Goal: Information Seeking & Learning: Learn about a topic

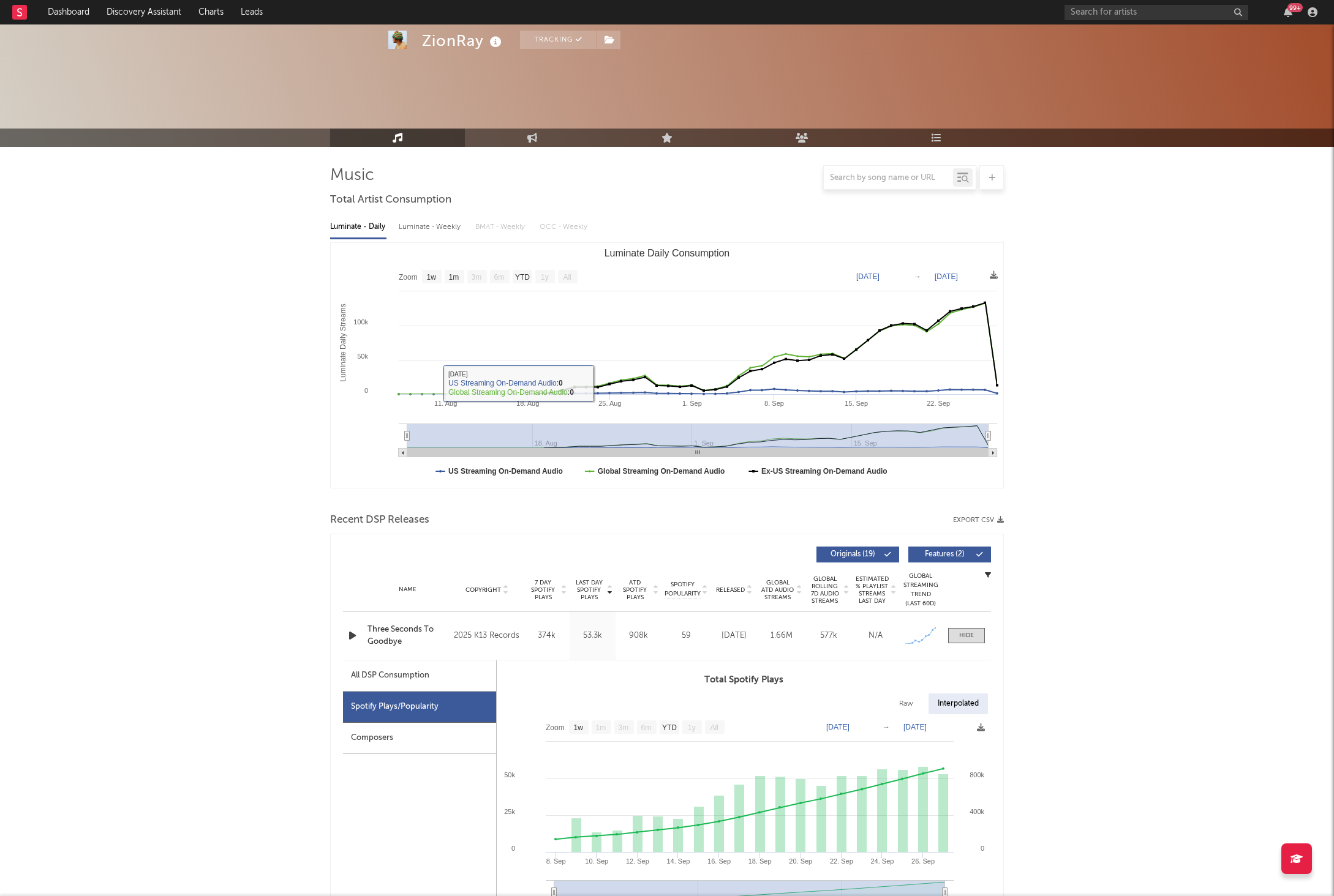
select select "1w"
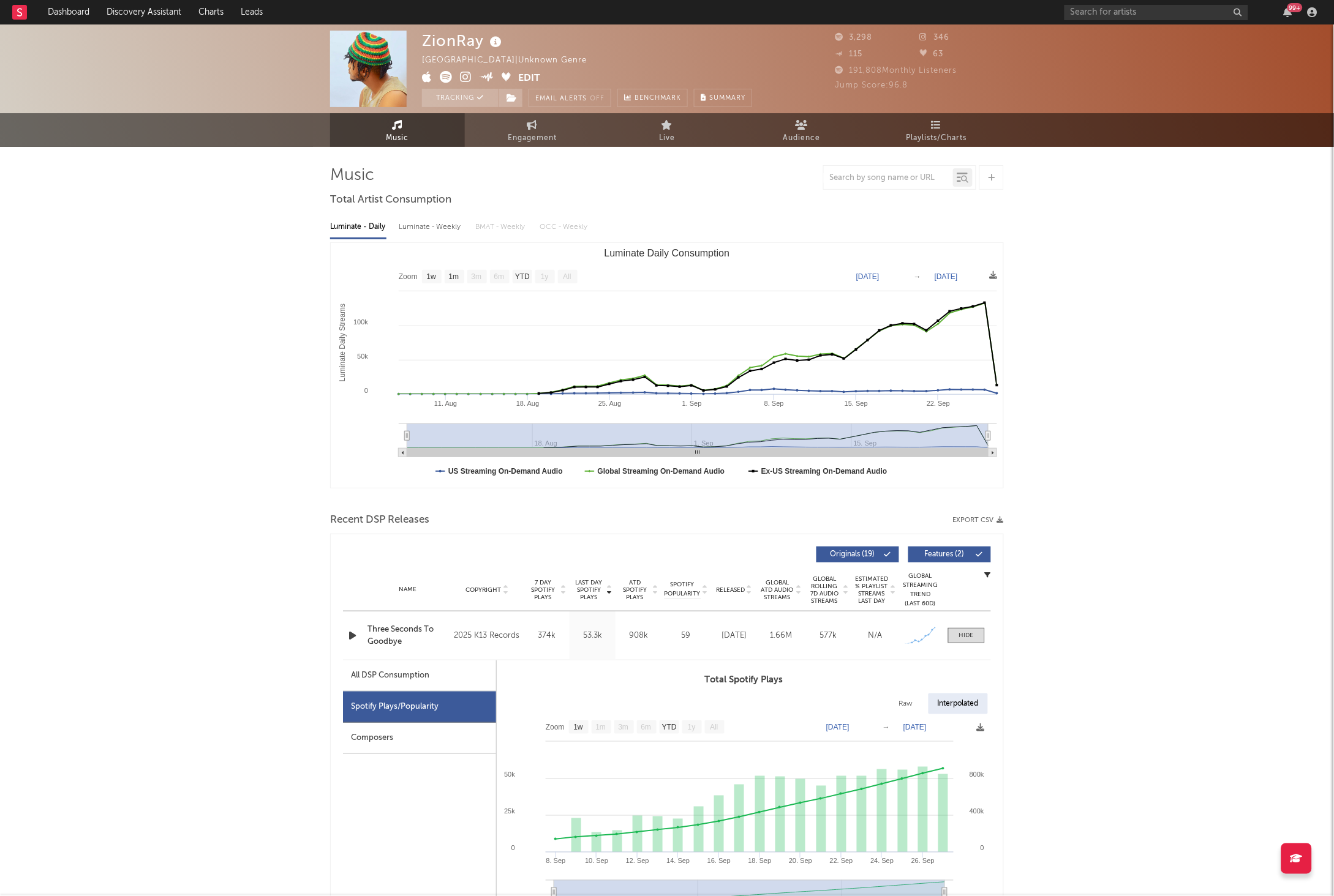
click at [373, 678] on div "All DSP Consumption" at bounding box center [390, 675] width 79 height 15
select select "1w"
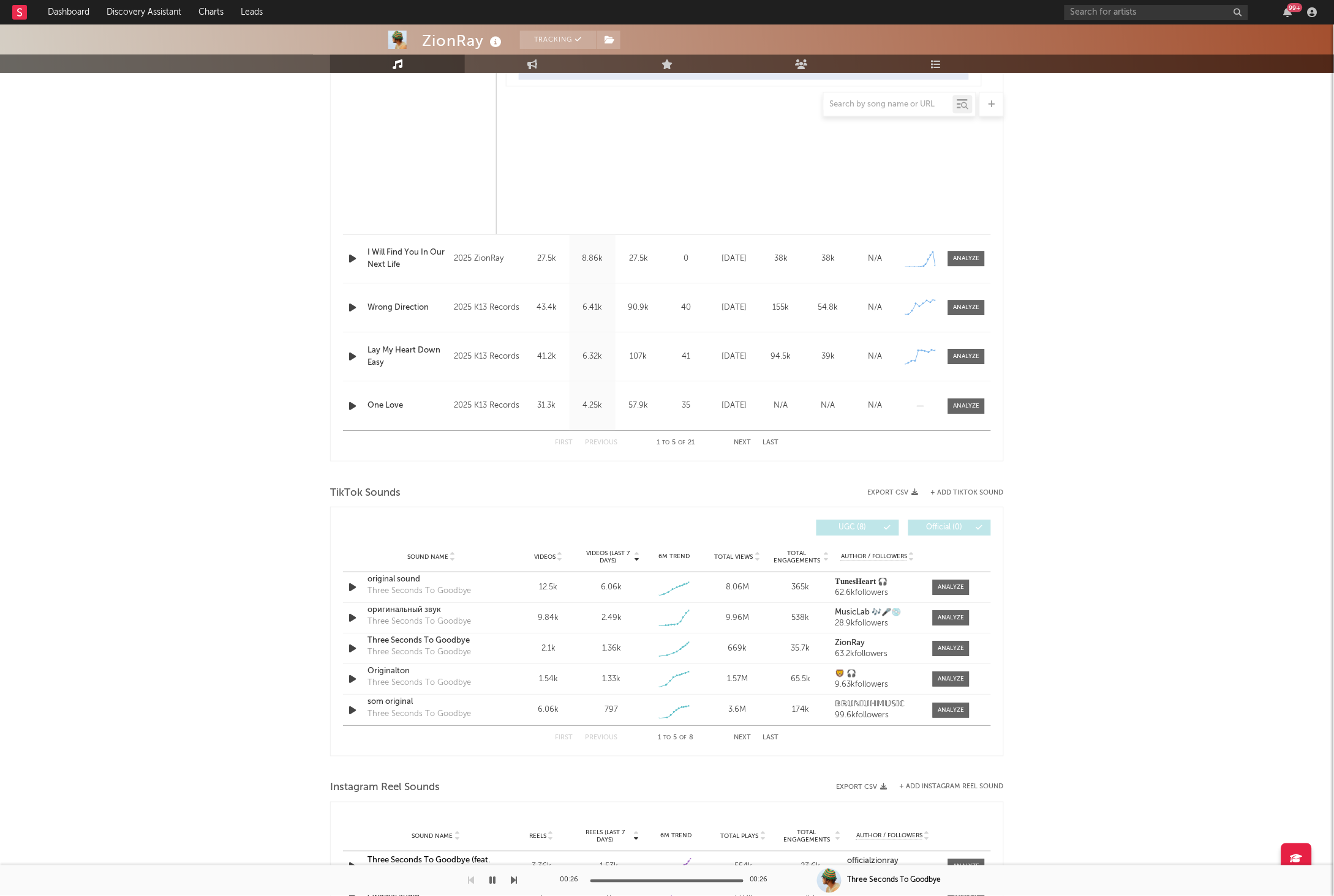
scroll to position [1018, 0]
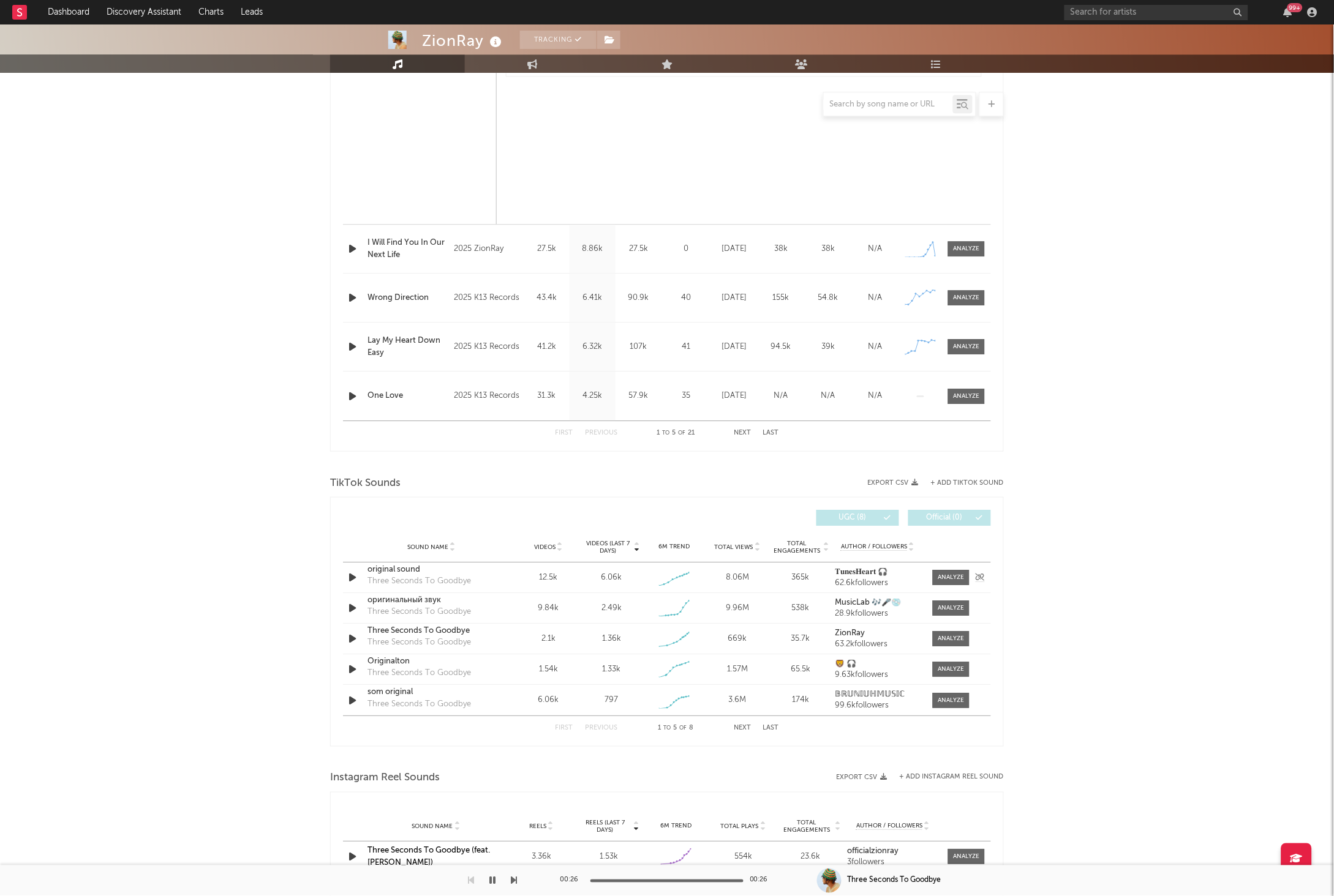
click at [957, 587] on div "Sound Name original sound Three Seconds To Goodbye Videos 12.5k Videos (last 7 …" at bounding box center [666, 577] width 648 height 30
click at [956, 583] on span at bounding box center [951, 577] width 37 height 15
select select "1w"
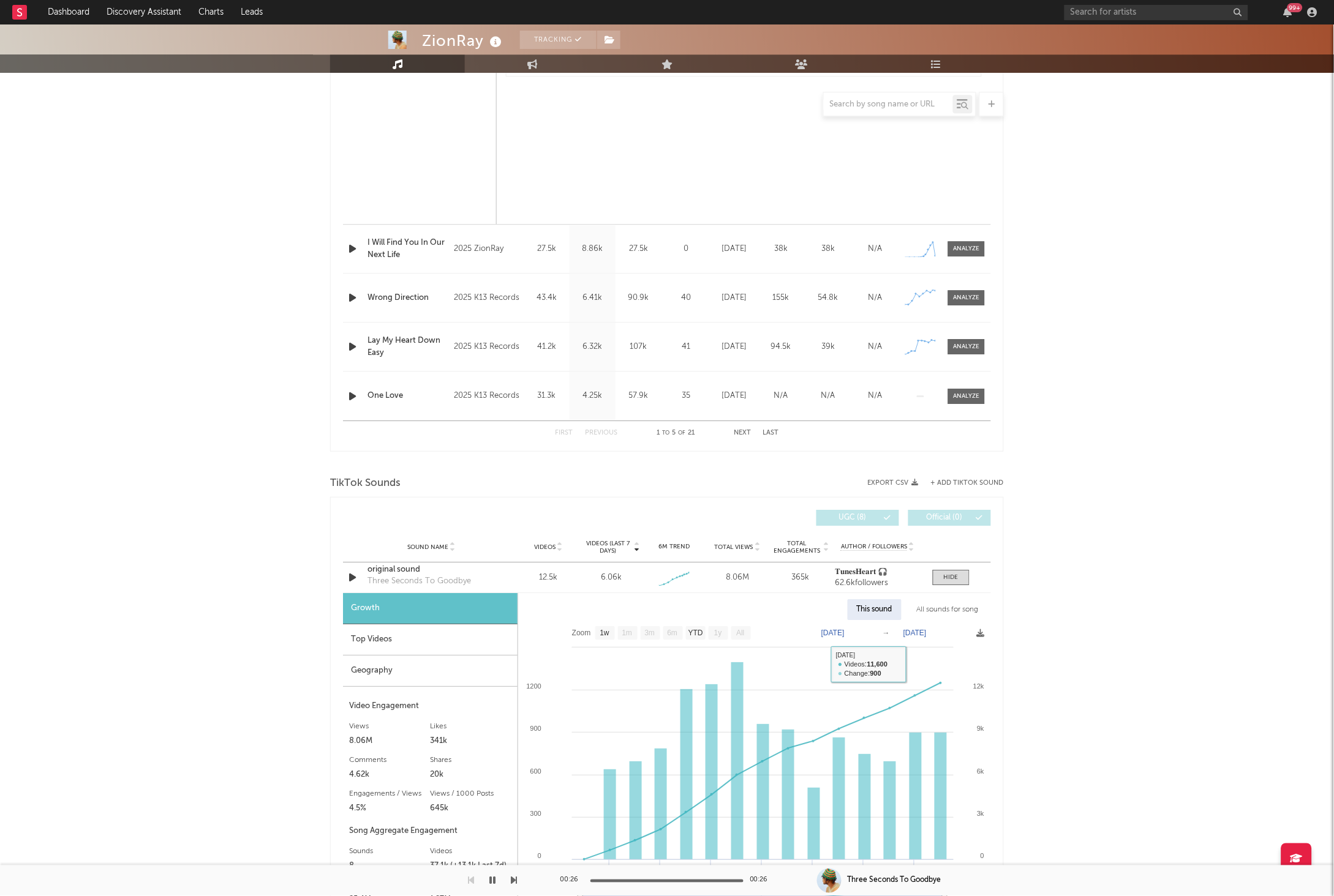
click at [936, 614] on div "All sounds for song" at bounding box center [947, 610] width 80 height 21
select select "1w"
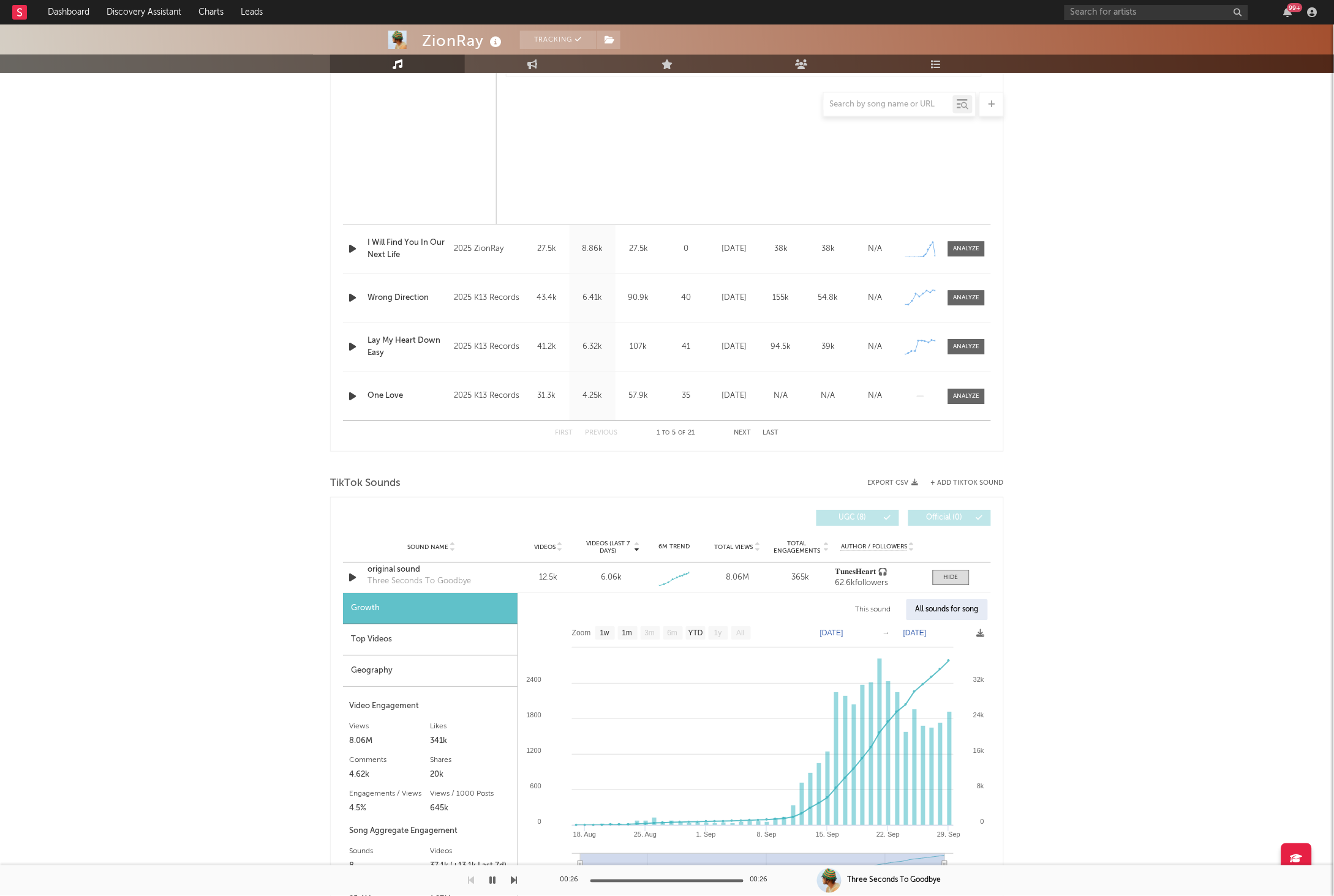
scroll to position [1097, 0]
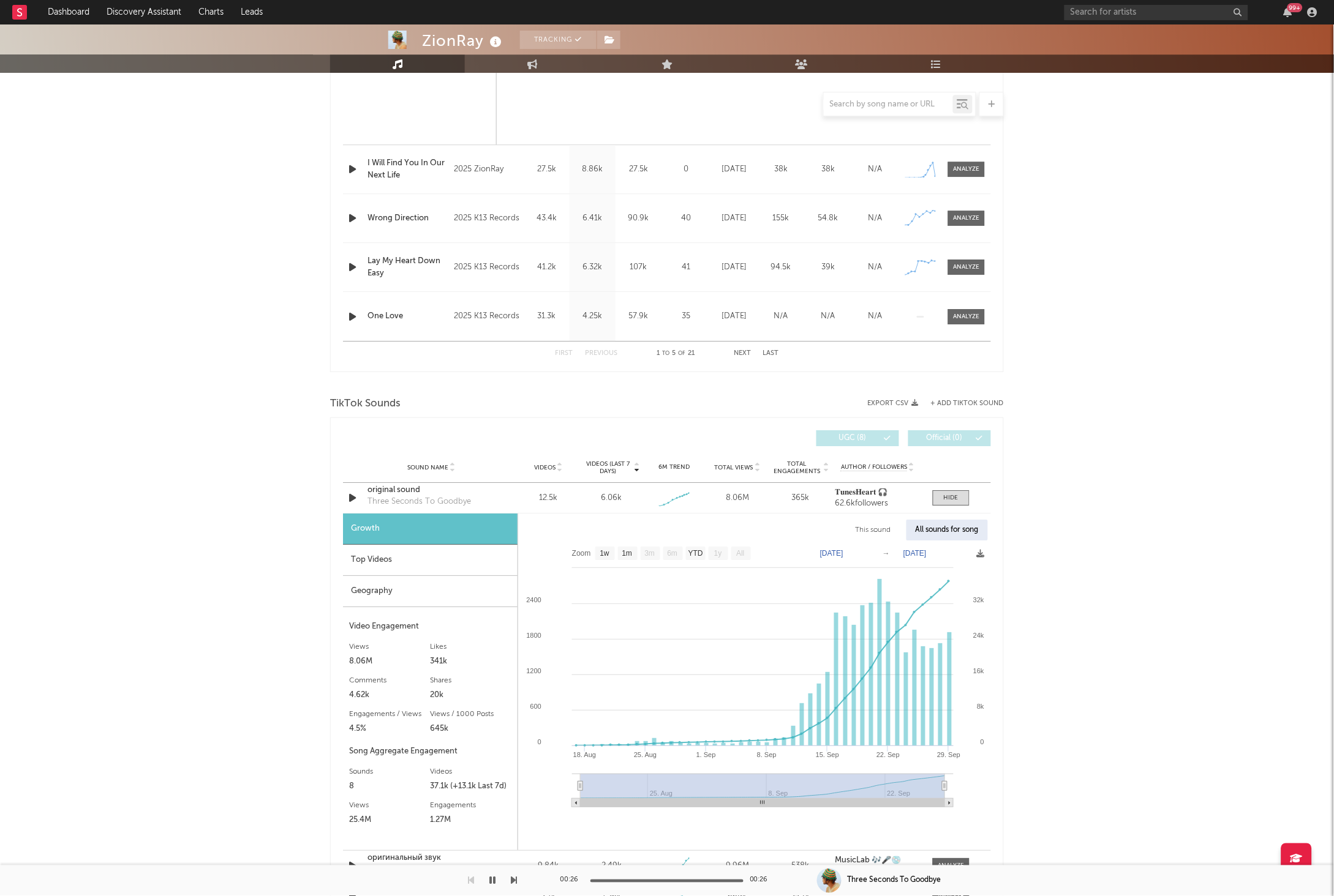
click at [1054, 631] on div "ZionRay Tracking [GEOGRAPHIC_DATA] | Unknown Genre Edit Tracking Email Alerts O…" at bounding box center [667, 311] width 1334 height 2768
click at [1085, 659] on div "ZionRay Tracking [GEOGRAPHIC_DATA] | Unknown Genre Edit Tracking Email Alerts O…" at bounding box center [667, 311] width 1334 height 2768
click at [409, 593] on div "Geography" at bounding box center [430, 591] width 174 height 31
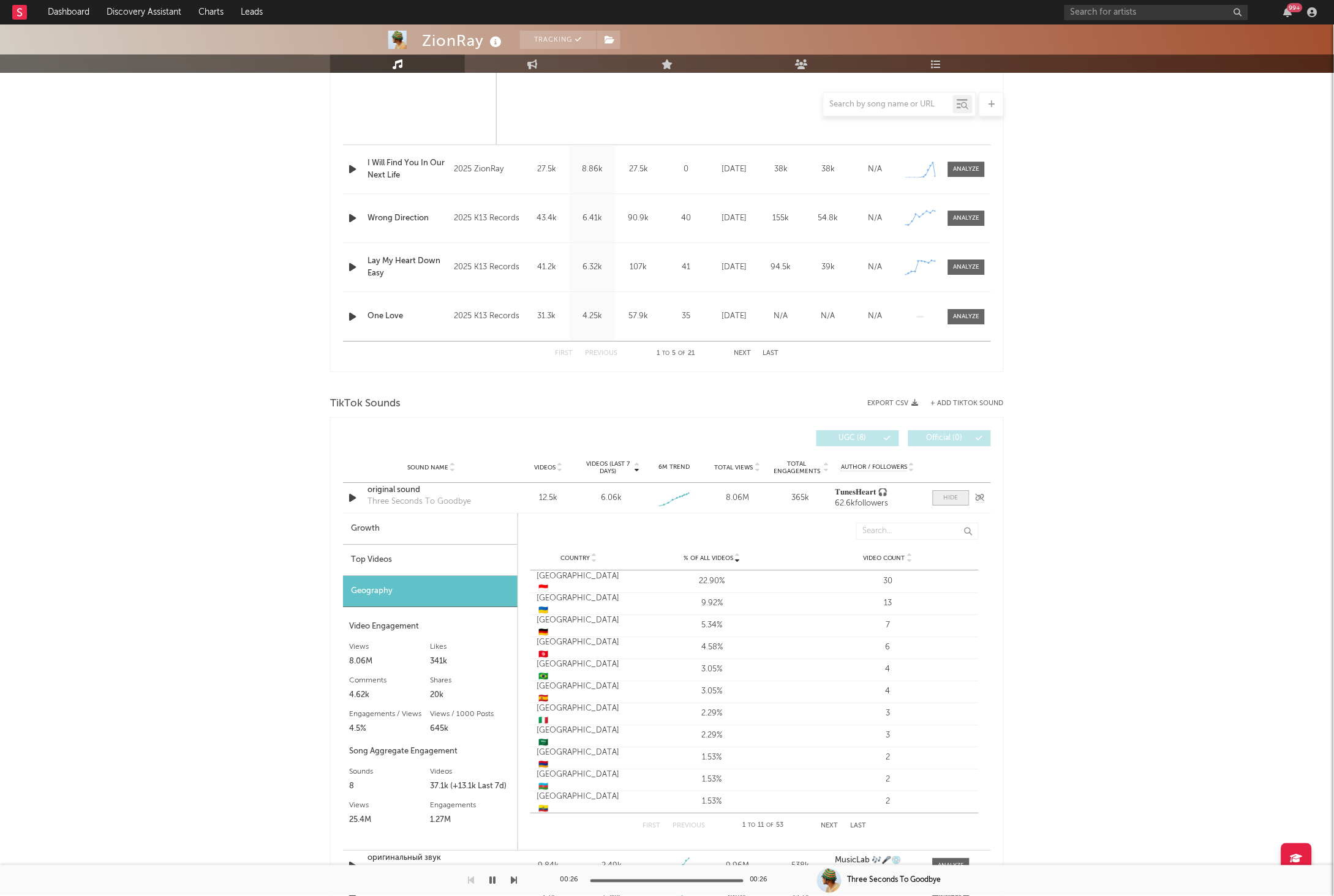
click at [955, 497] on div at bounding box center [950, 498] width 15 height 9
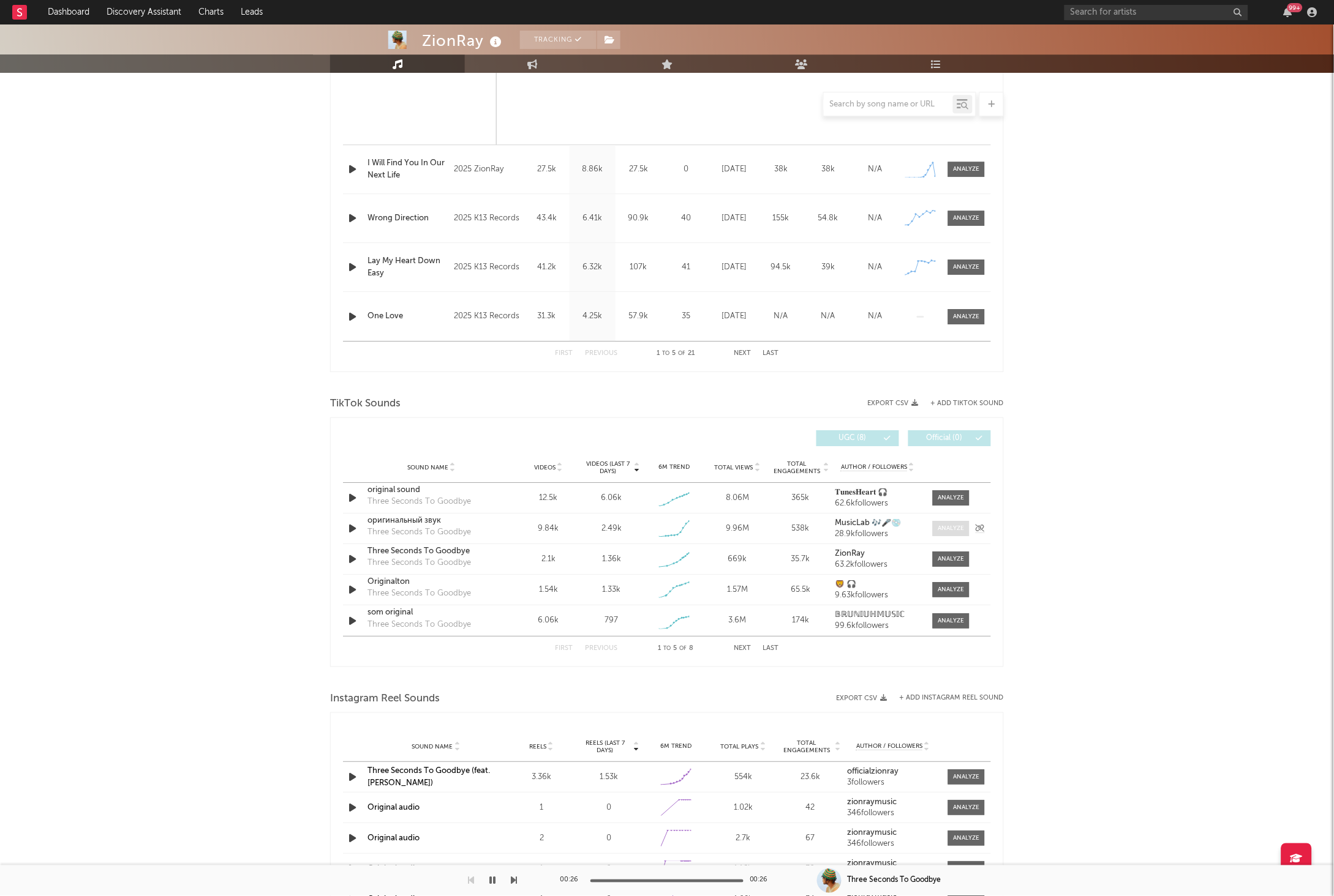
click at [952, 532] on div at bounding box center [951, 529] width 26 height 9
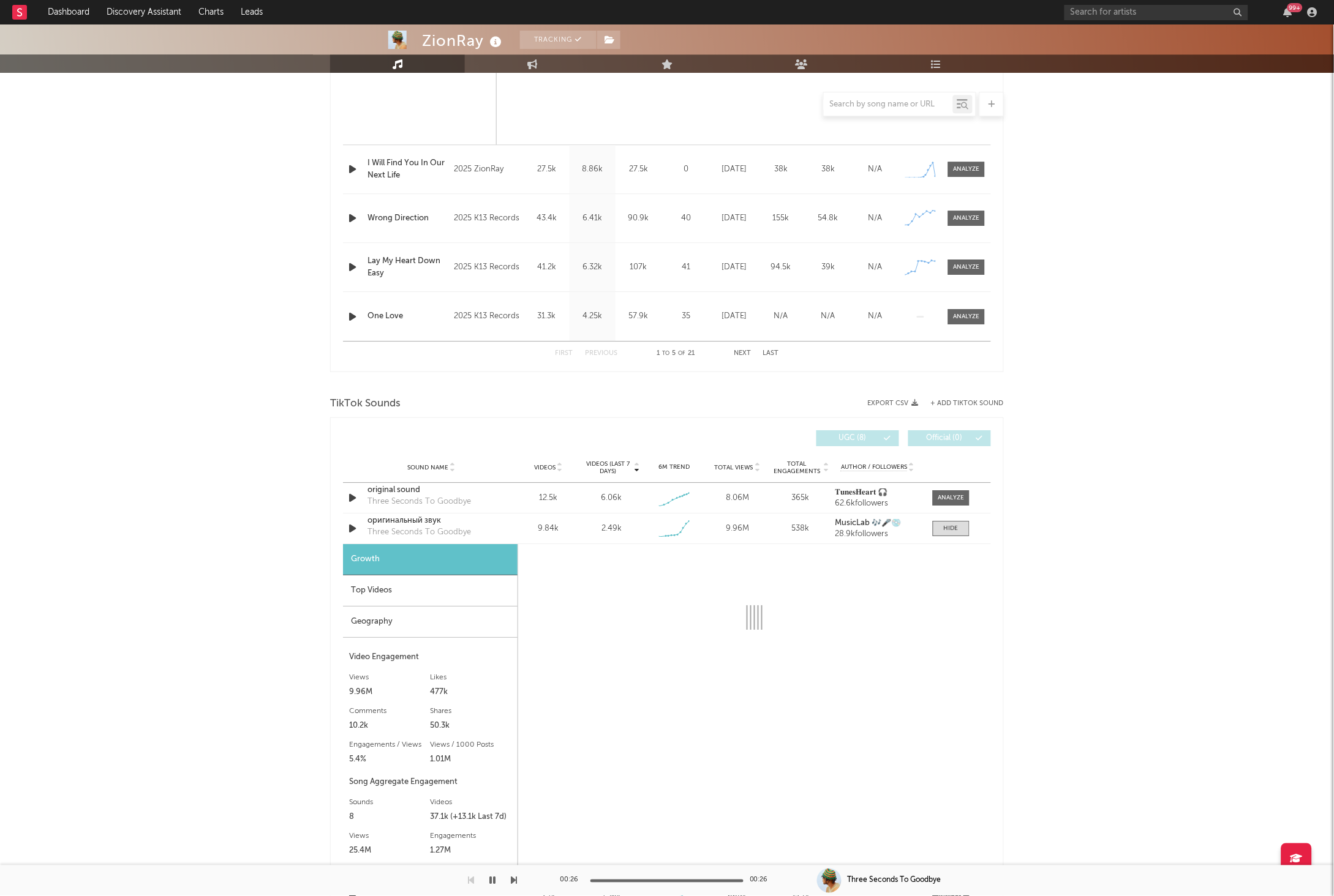
click at [466, 626] on div "Geography" at bounding box center [430, 622] width 174 height 31
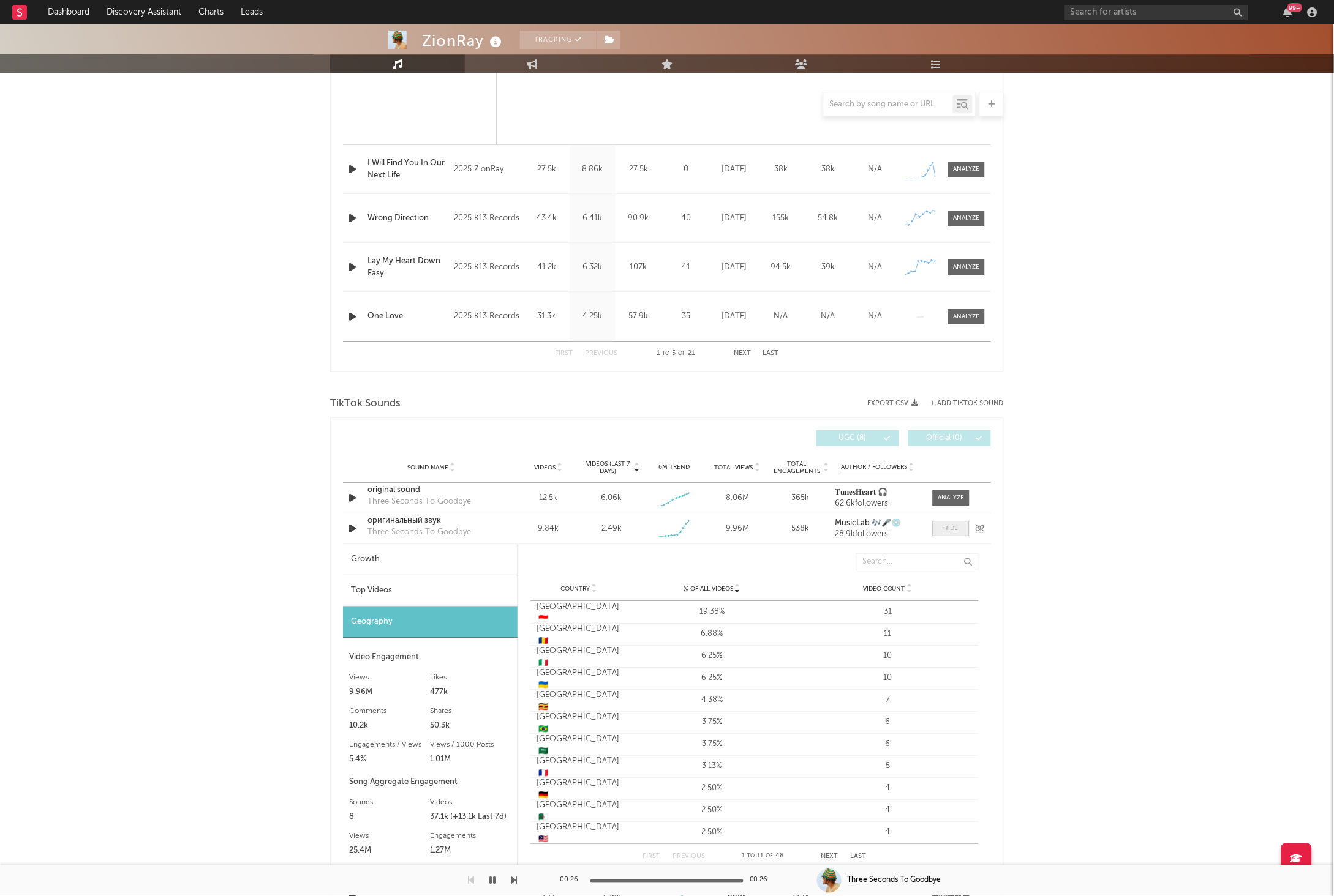
click at [952, 531] on div at bounding box center [950, 529] width 15 height 9
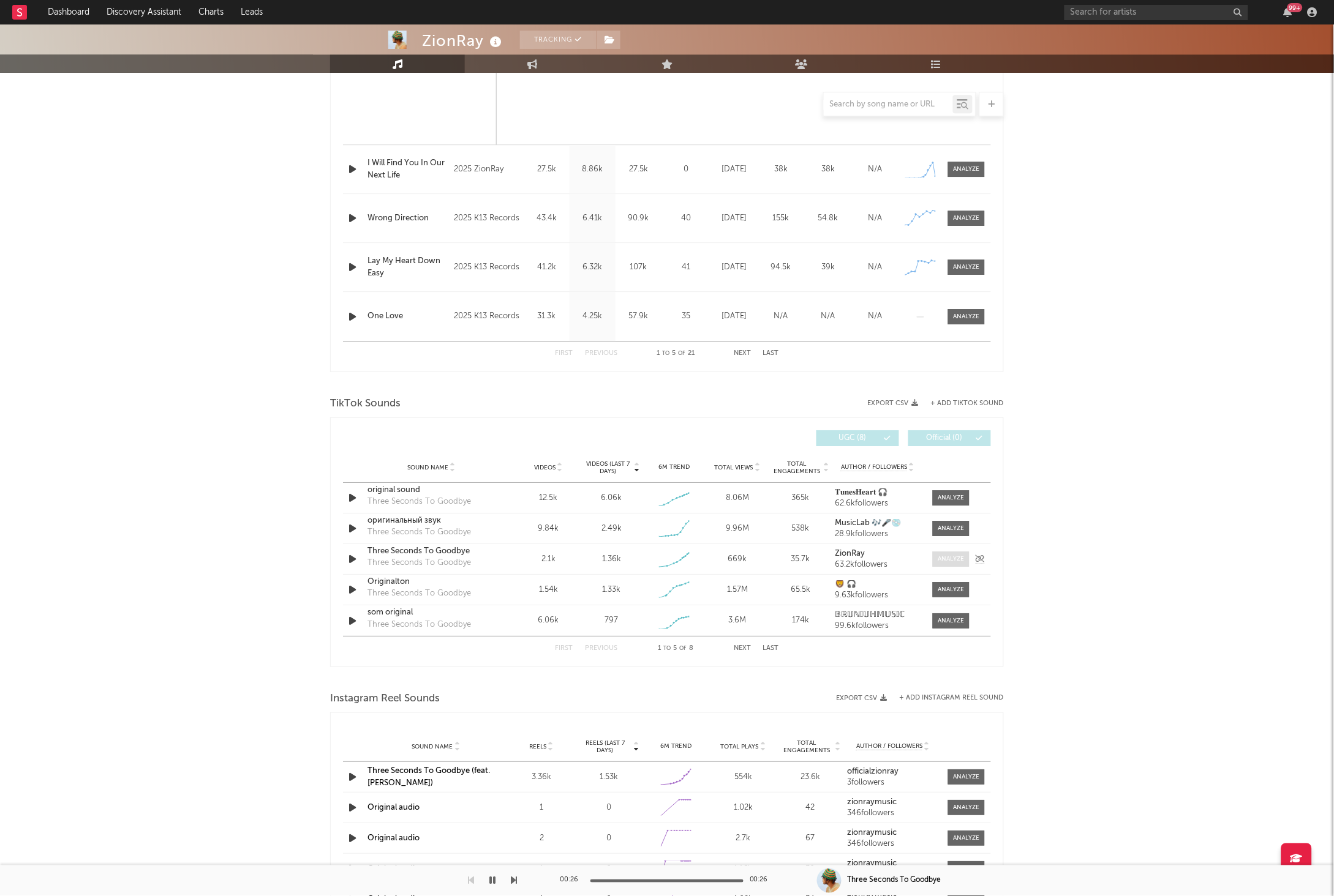
click at [940, 561] on div at bounding box center [951, 560] width 26 height 9
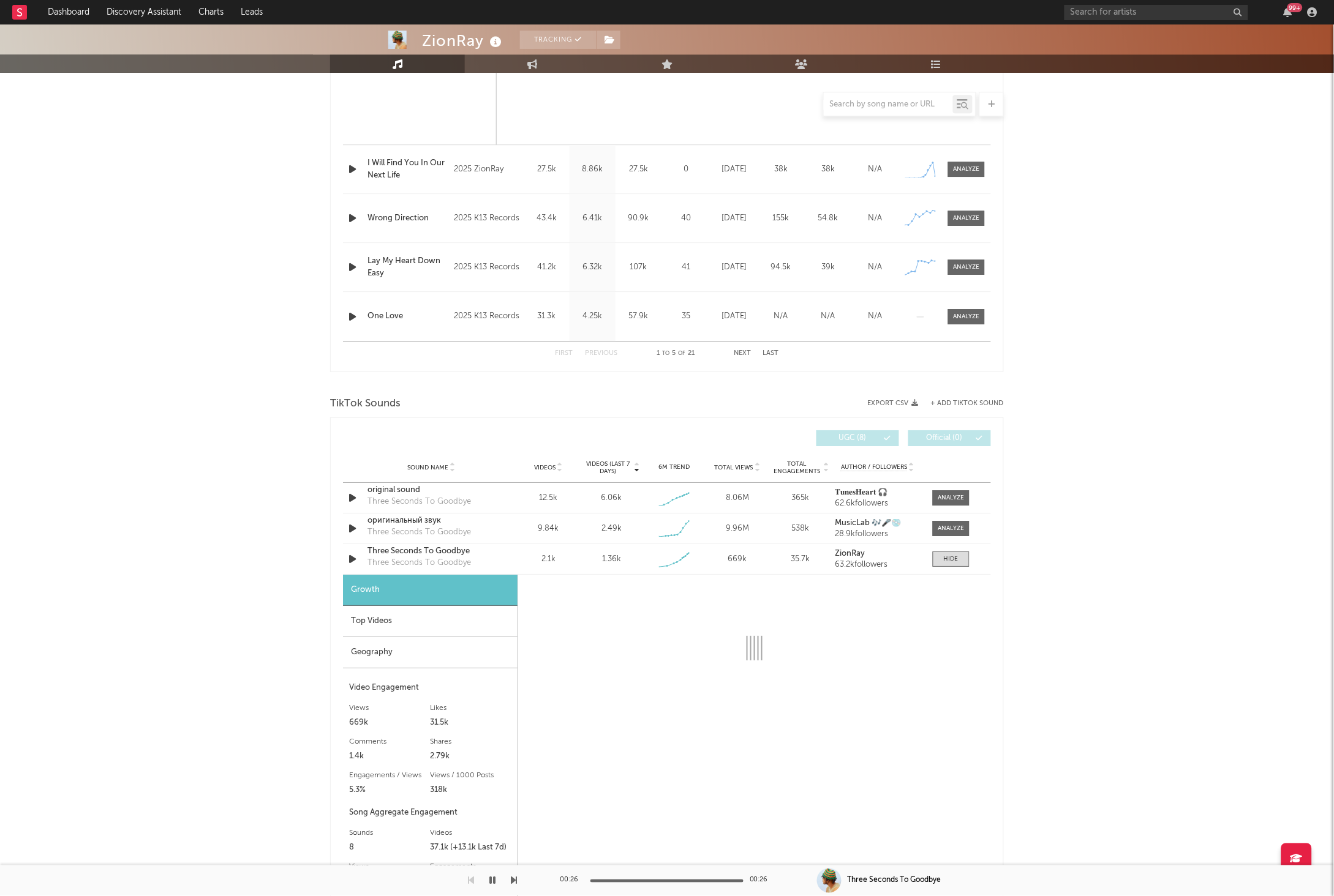
select select "1w"
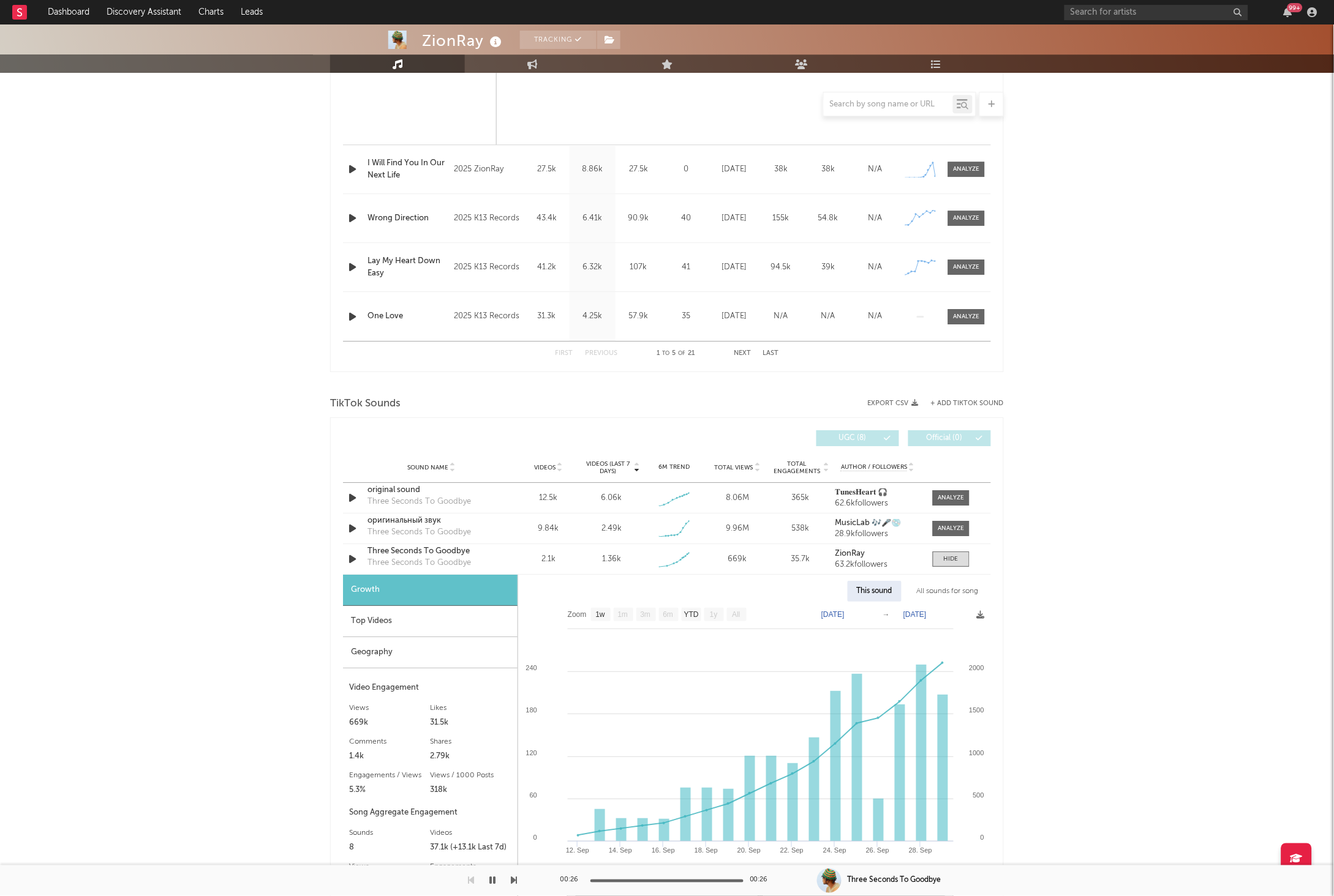
click at [492, 653] on div "Geography" at bounding box center [430, 653] width 174 height 31
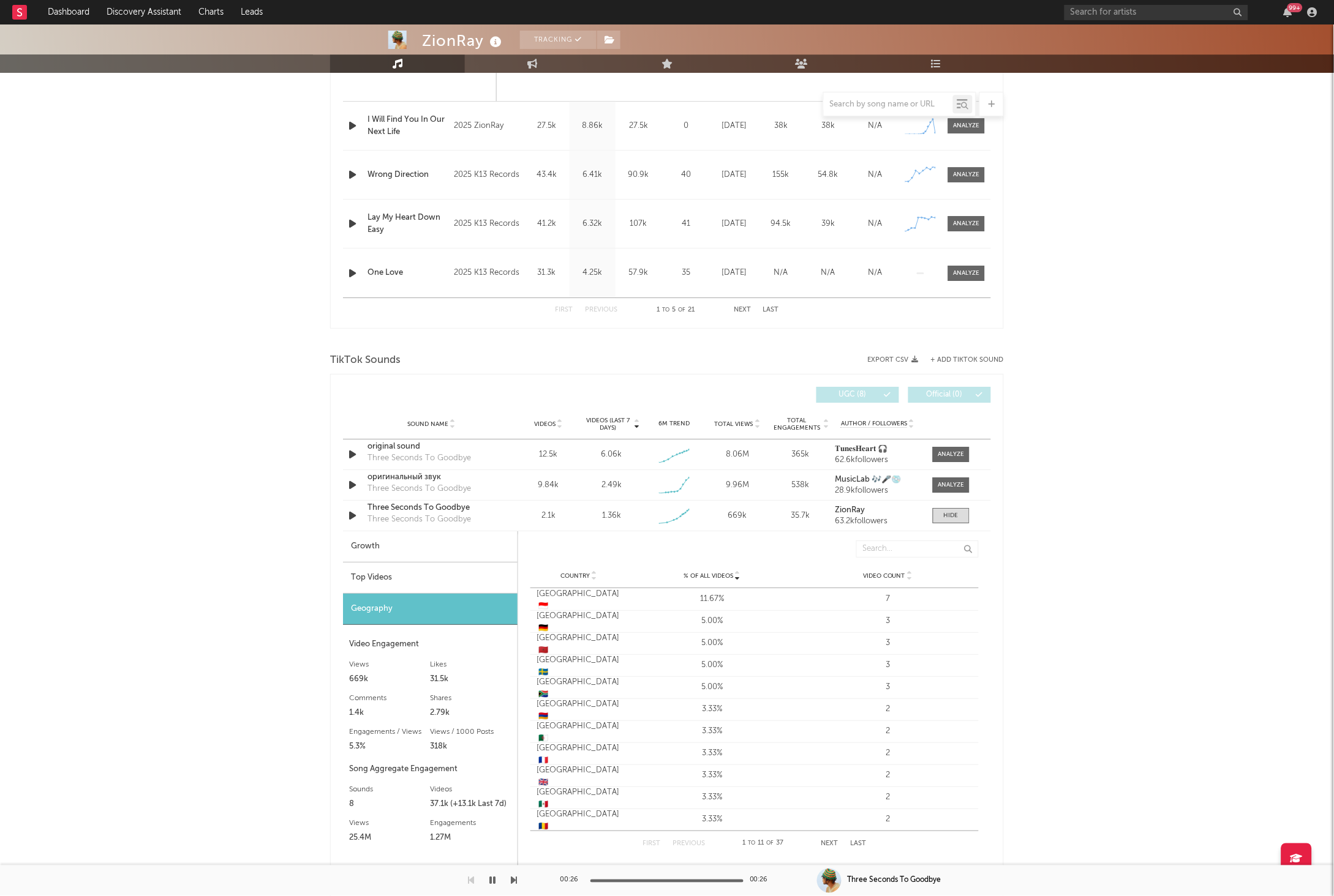
scroll to position [1177, 0]
